Goal: Find specific page/section: Find specific page/section

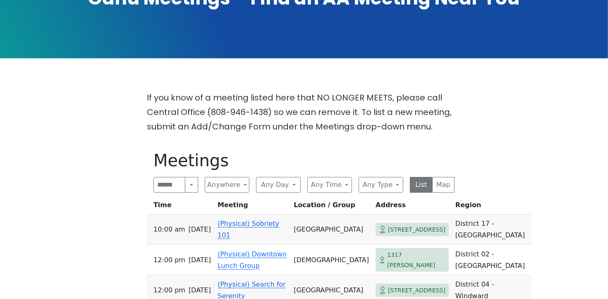
scroll to position [228, 0]
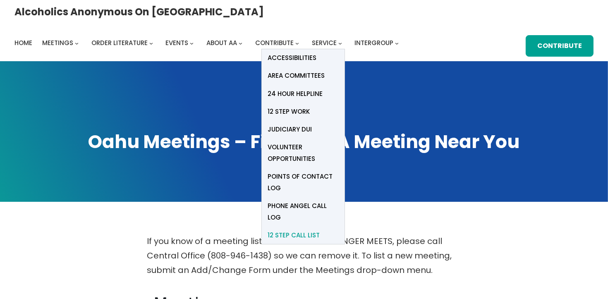
click at [320, 230] on span "12 Step Call List" at bounding box center [294, 236] width 52 height 12
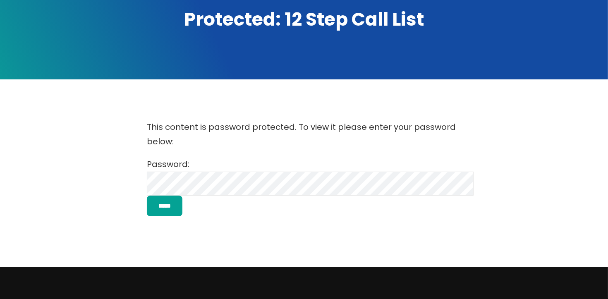
scroll to position [128, 0]
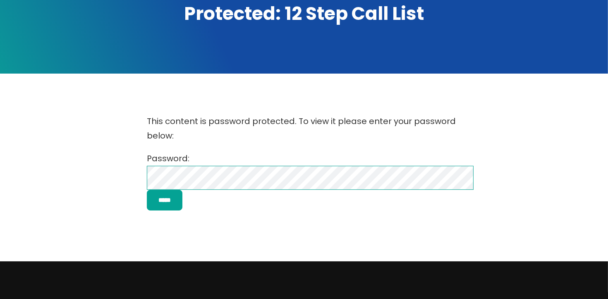
click at [147, 190] on input "*****" at bounding box center [165, 200] width 36 height 21
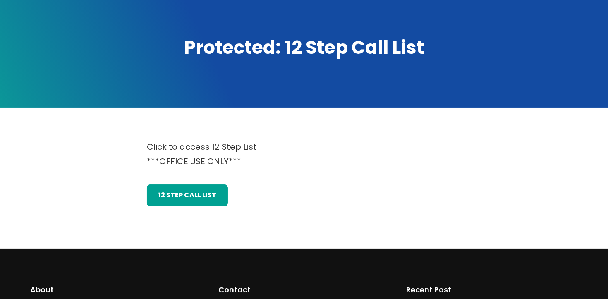
scroll to position [173, 0]
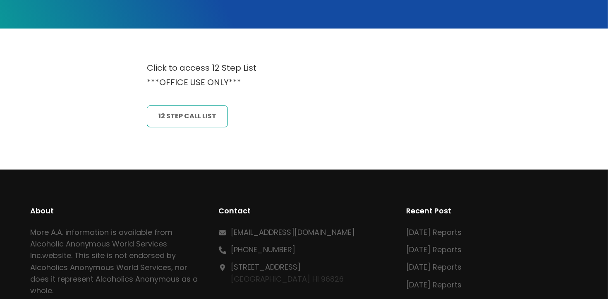
click at [191, 115] on link "12 Step CAll List" at bounding box center [187, 116] width 81 height 22
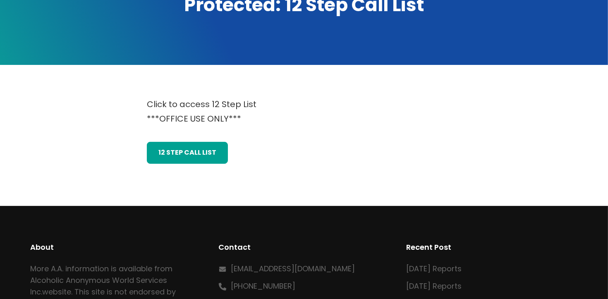
scroll to position [137, 0]
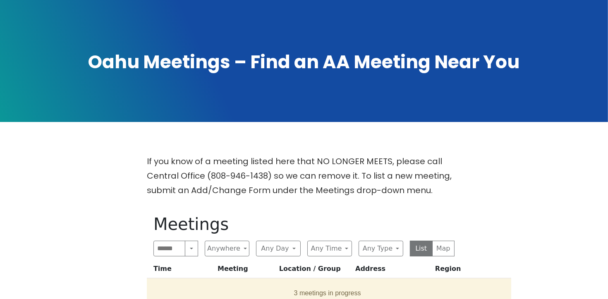
scroll to position [81, 0]
